Goal: Information Seeking & Learning: Learn about a topic

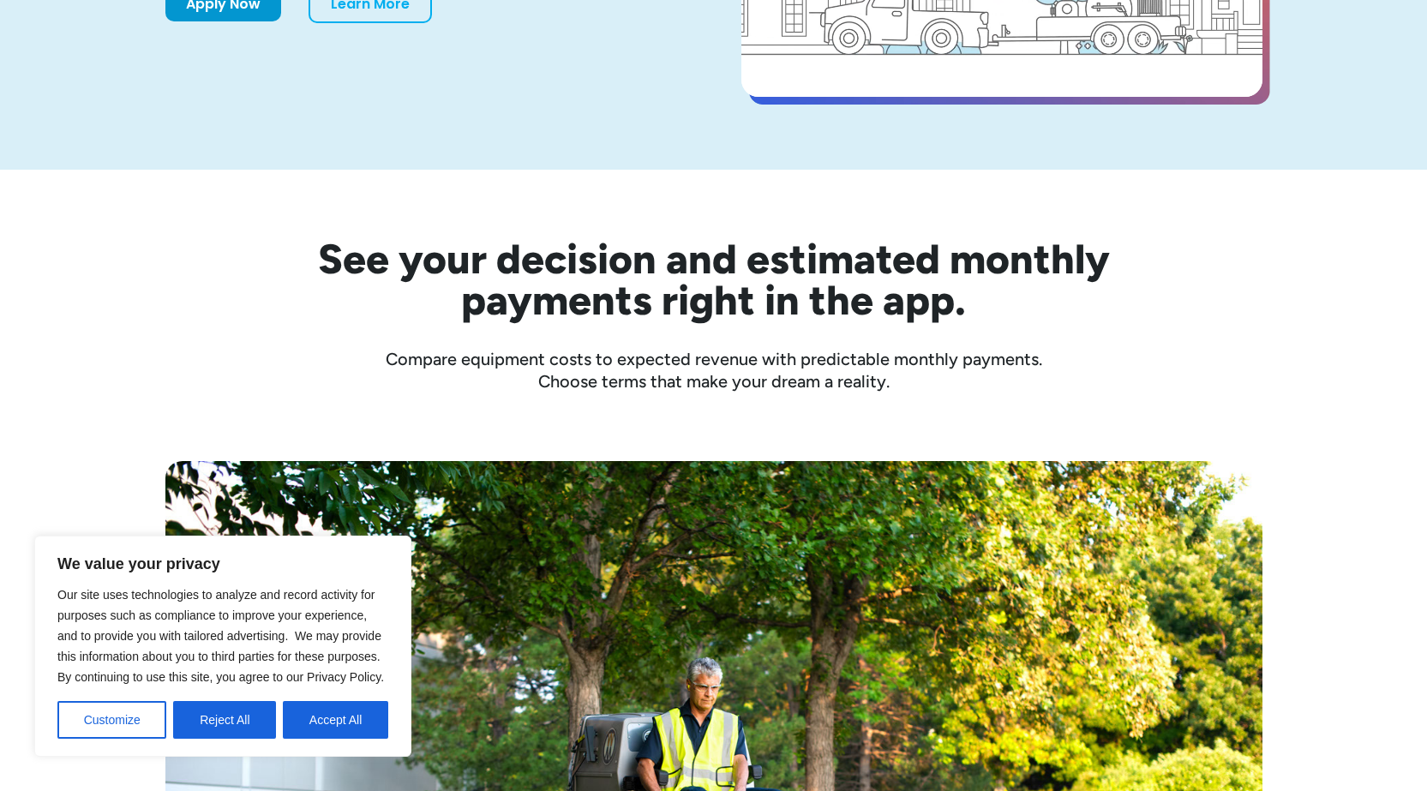
scroll to position [428, 0]
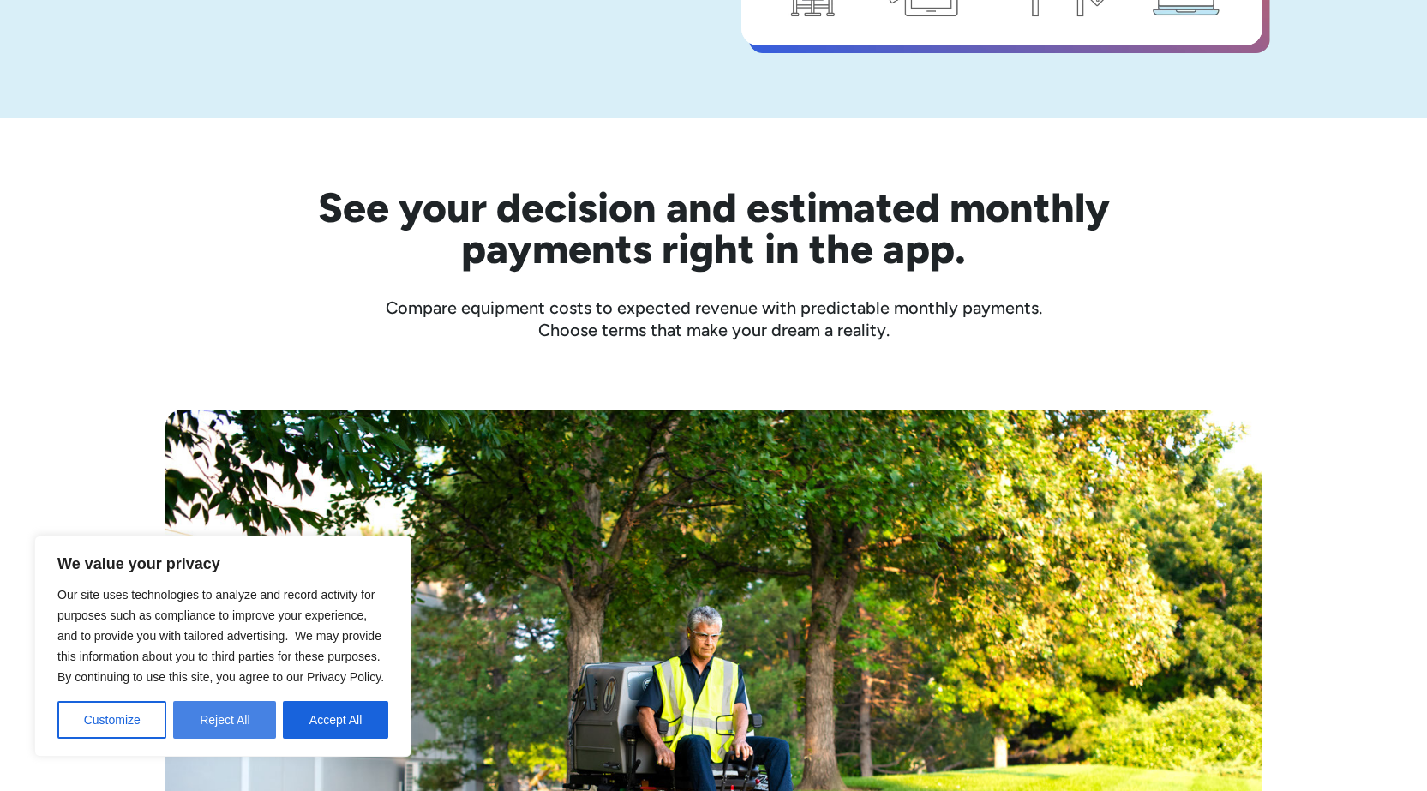
click at [196, 723] on button "Reject All" at bounding box center [224, 720] width 103 height 38
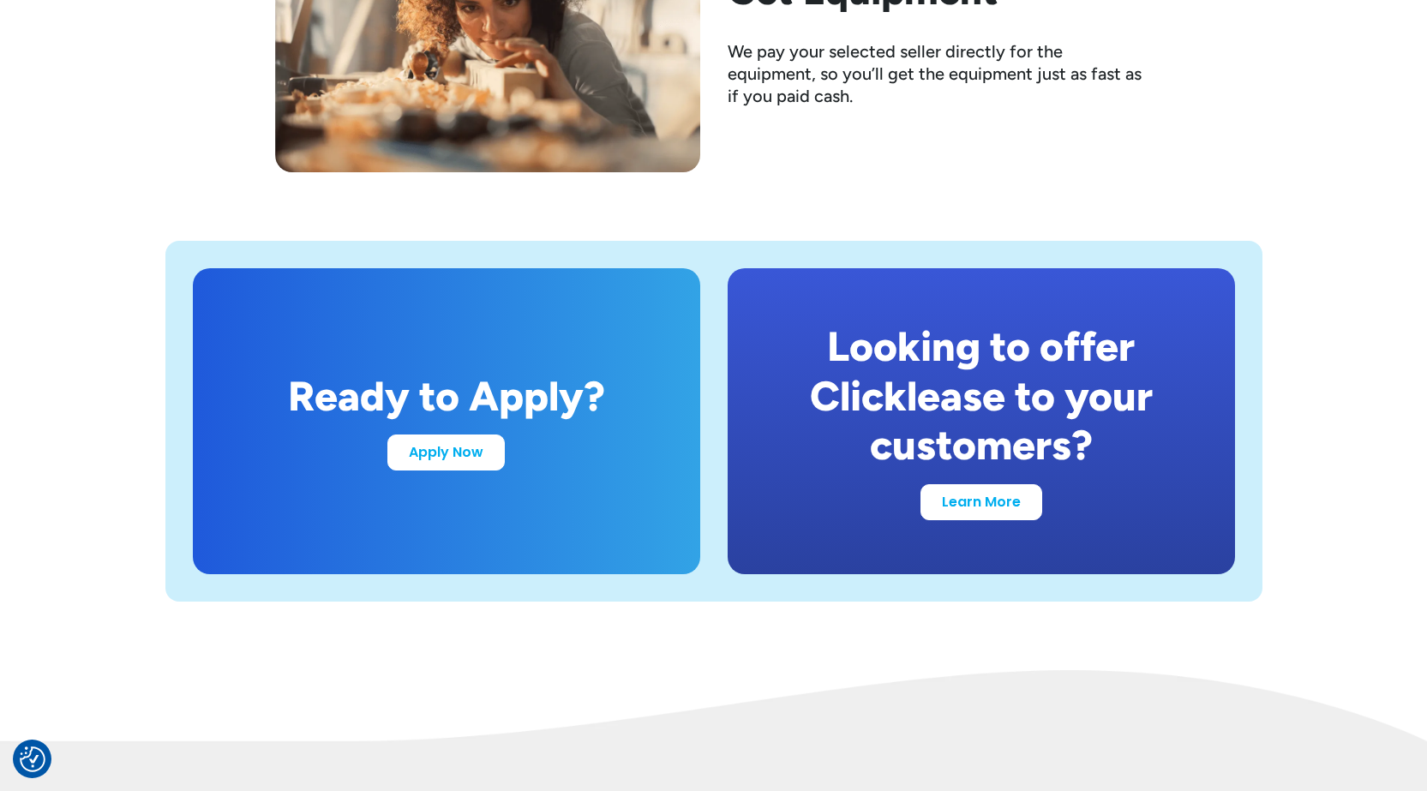
scroll to position [3171, 0]
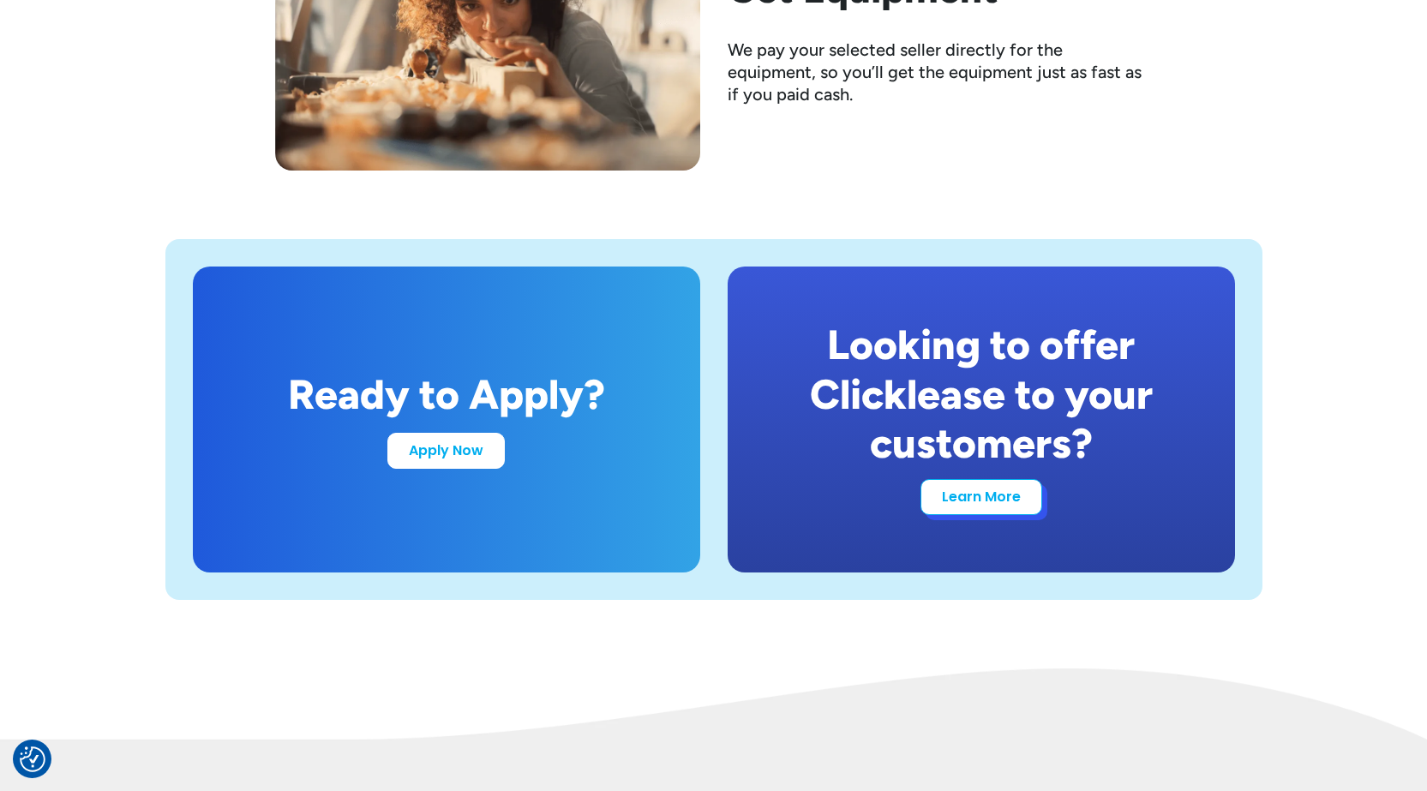
click at [961, 504] on link "Learn More" at bounding box center [981, 497] width 122 height 36
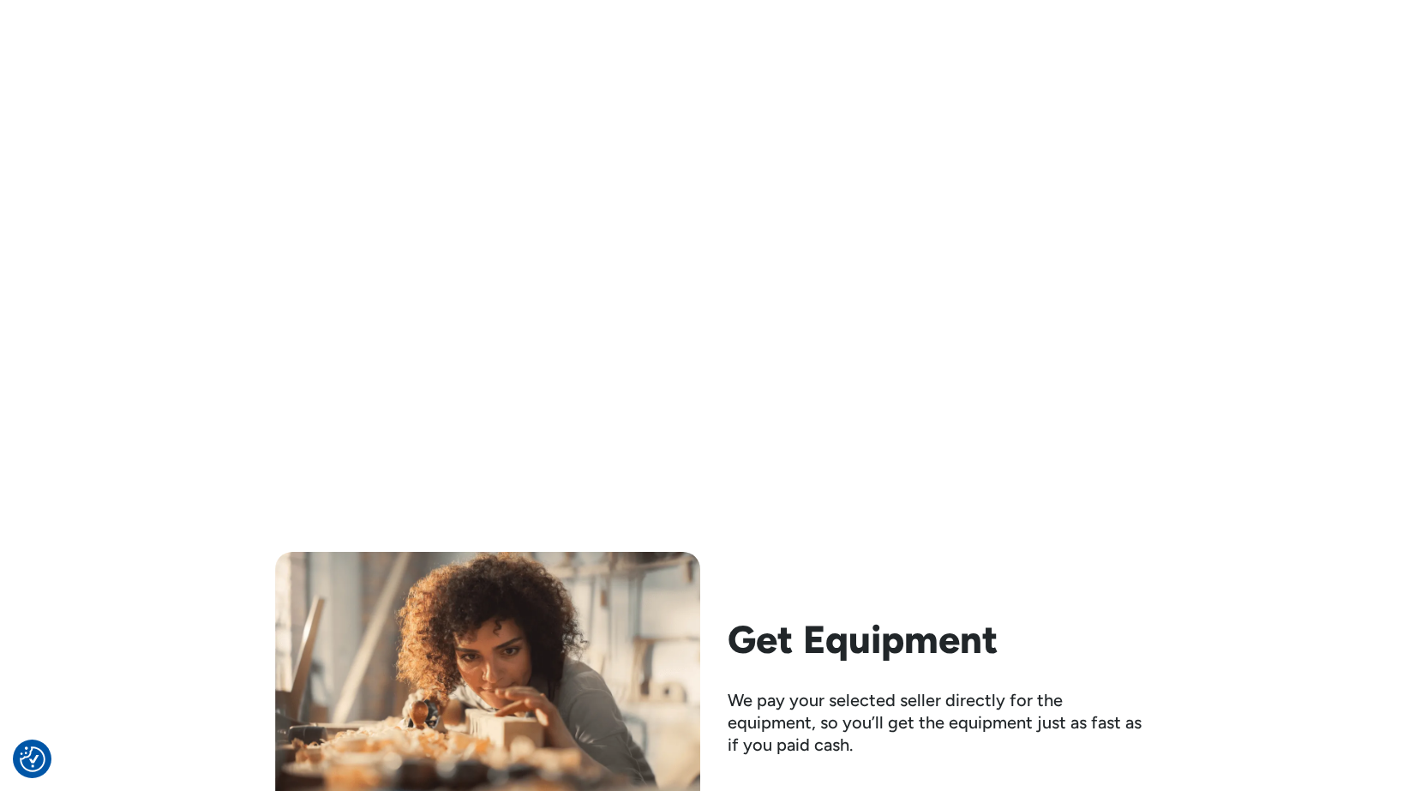
scroll to position [3171, 0]
